Goal: Task Accomplishment & Management: Use online tool/utility

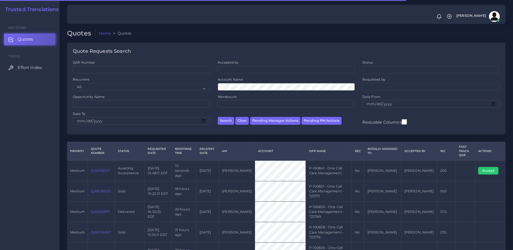
click at [97, 169] on link "QAR126127" at bounding box center [100, 171] width 19 height 4
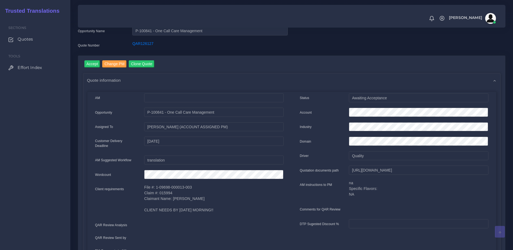
scroll to position [2, 0]
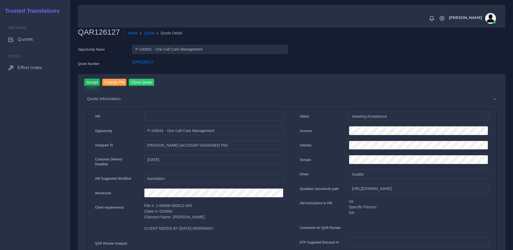
click at [92, 82] on input "Accept" at bounding box center [92, 82] width 16 height 7
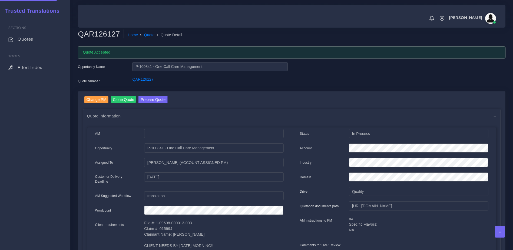
click at [152, 99] on button "Prepare Quote" at bounding box center [153, 99] width 29 height 7
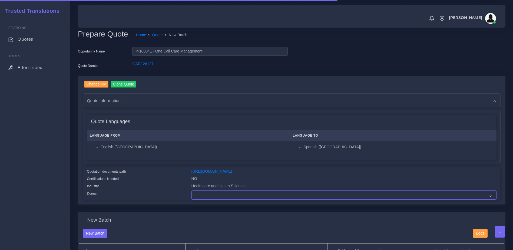
click at [225, 198] on select "- Advertising and Media Agriculture, Forestry and Fishing Architecture, Buildin…" at bounding box center [344, 195] width 305 height 9
select select "Healthcare and Health Sciences"
click at [192, 195] on select "- Advertising and Media Agriculture, Forestry and Fishing Architecture, Buildin…" at bounding box center [344, 195] width 305 height 9
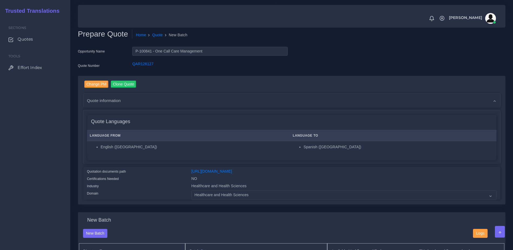
click at [152, 176] on div "Quotation documents path" at bounding box center [135, 172] width 104 height 7
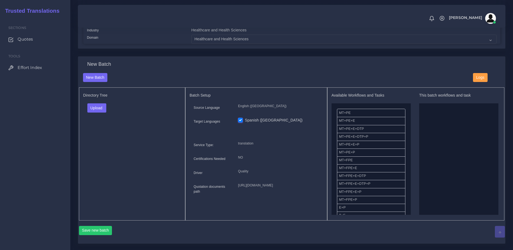
scroll to position [186, 0]
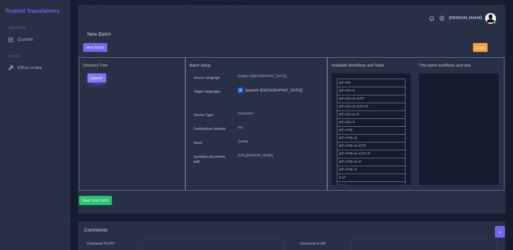
click at [100, 81] on button "Upload" at bounding box center [96, 77] width 19 height 9
click at [104, 102] on label "Files" at bounding box center [106, 98] width 37 height 7
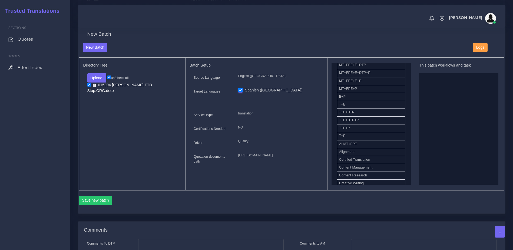
scroll to position [83, 0]
drag, startPoint x: 348, startPoint y: 131, endPoint x: 444, endPoint y: 113, distance: 98.0
click at [95, 205] on button "Save new batch" at bounding box center [95, 200] width 33 height 9
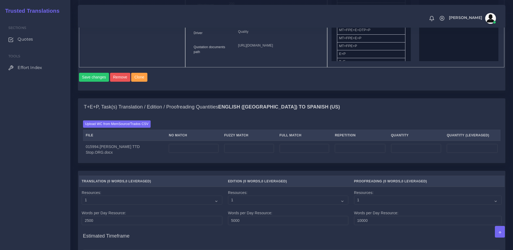
scroll to position [349, 0]
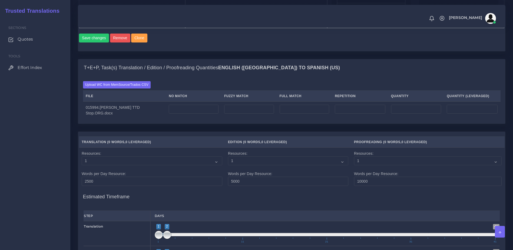
click at [123, 100] on div "Upload WC from MemSource/Trados CSV File No Match Fuzzy Match Full Match Repeti…" at bounding box center [291, 99] width 427 height 47
click at [123, 89] on label "Upload WC from MemSource/Trados CSV" at bounding box center [117, 84] width 68 height 7
click at [0, 0] on input "Upload WC from MemSource/Trados CSV" at bounding box center [0, 0] width 0 height 0
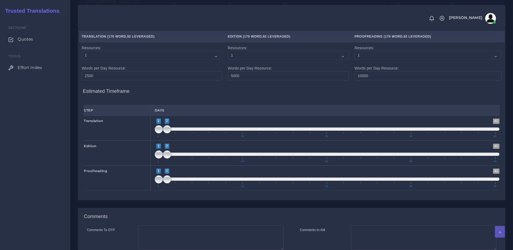
scroll to position [567, 0]
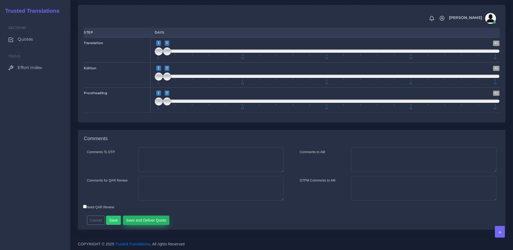
click at [157, 217] on button "Save and Deliver Quote" at bounding box center [146, 220] width 47 height 9
